Goal: Task Accomplishment & Management: Manage account settings

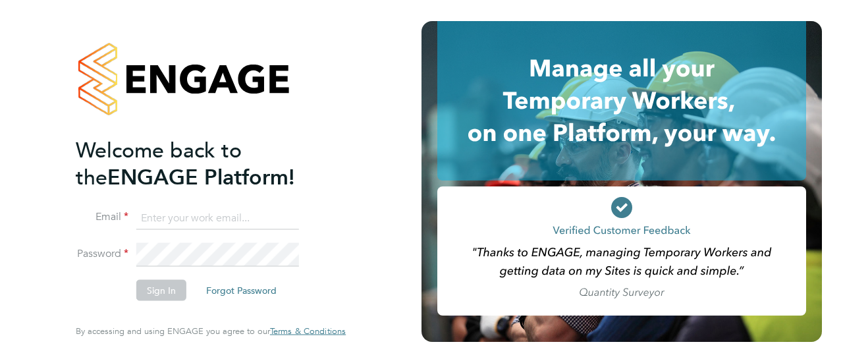
type input "[EMAIL_ADDRESS][DOMAIN_NAME]"
click at [165, 293] on button "Sign In" at bounding box center [161, 290] width 50 height 21
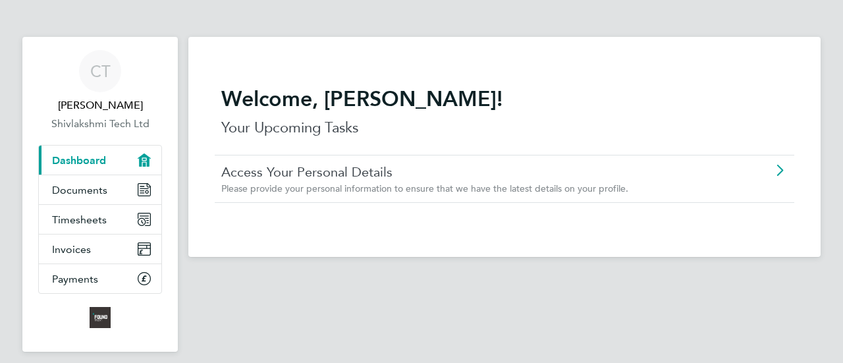
click at [329, 190] on span "Please provide your personal information to ensure that we have the latest deta…" at bounding box center [424, 188] width 407 height 12
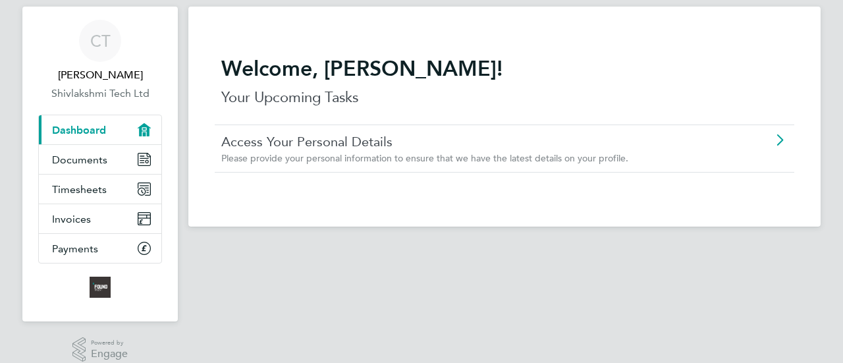
scroll to position [45, 0]
